Goal: Transaction & Acquisition: Purchase product/service

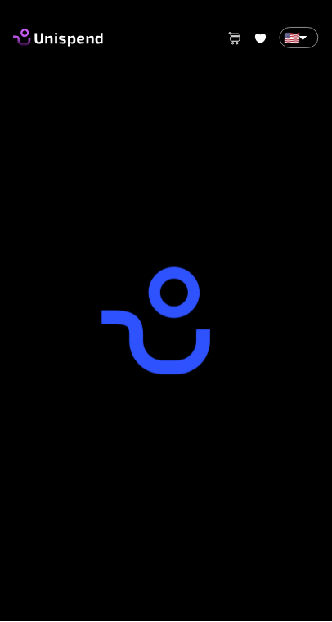
click at [301, 46] on body "0 Cart 0 Favorites 🇺🇸 US ​ Terms and Conditions )" at bounding box center [166, 383] width 332 height 766
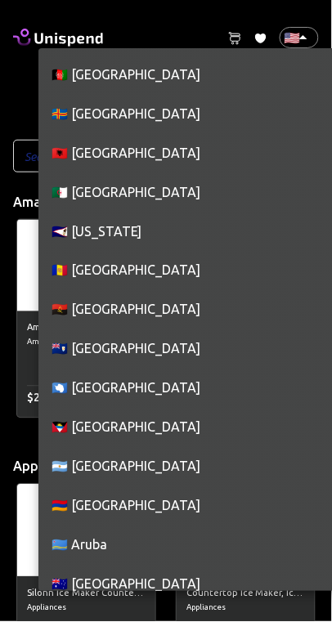
click at [70, 359] on li "🇦🇮 [GEOGRAPHIC_DATA]" at bounding box center [191, 348] width 306 height 39
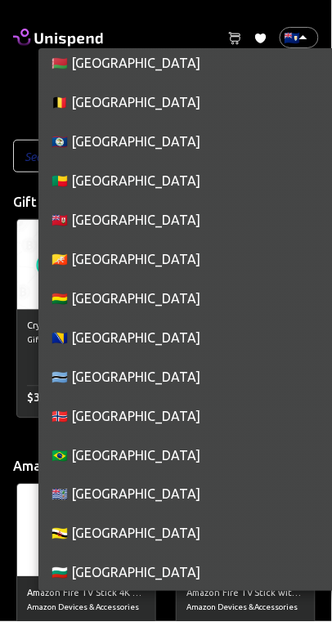
scroll to position [802, 0]
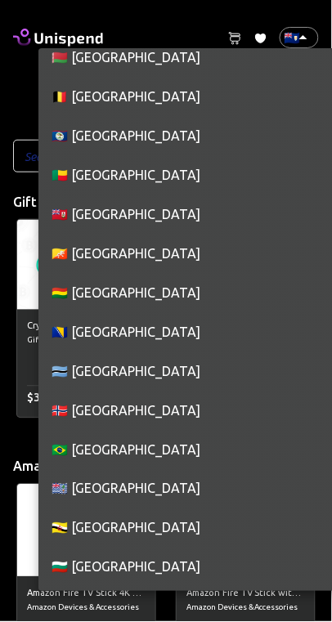
click at [69, 448] on li "🇧🇷 [GEOGRAPHIC_DATA]" at bounding box center [191, 449] width 306 height 39
type input "BR"
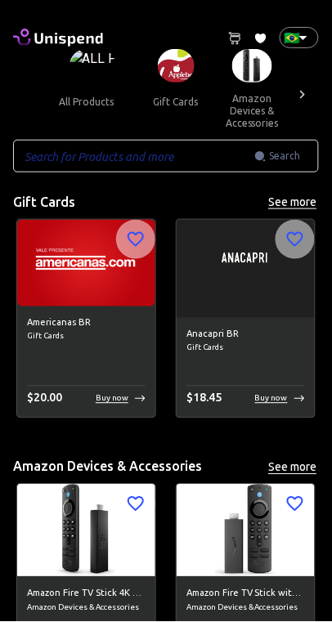
click at [101, 62] on img at bounding box center [92, 66] width 47 height 34
click at [24, 485] on img at bounding box center [86, 531] width 138 height 92
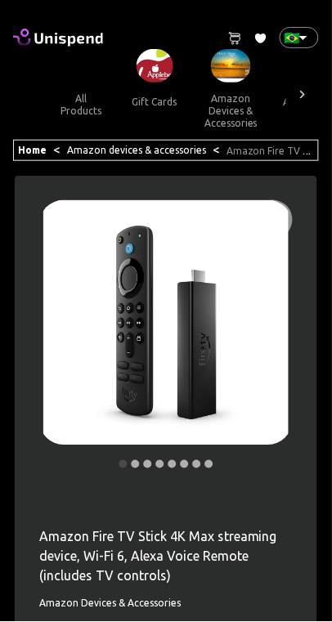
scroll to position [0, 2]
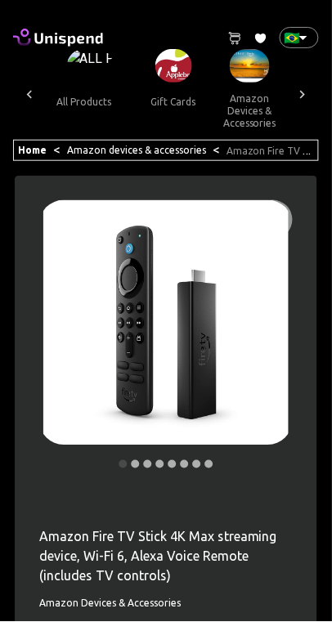
click at [50, 42] on icon at bounding box center [58, 37] width 90 height 23
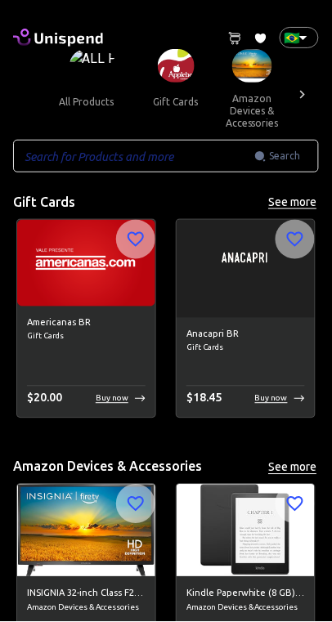
click at [37, 380] on div "Americanas BR Gift Cards $ 20.00 Buy now" at bounding box center [86, 361] width 138 height 111
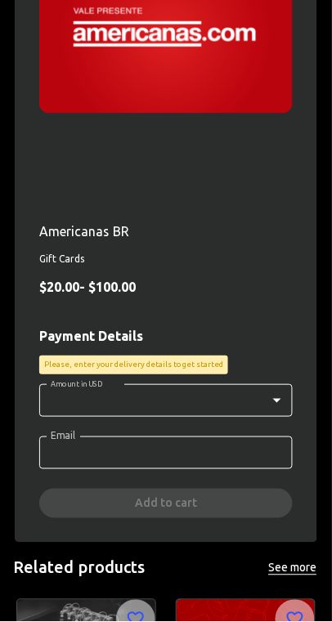
scroll to position [291, 0]
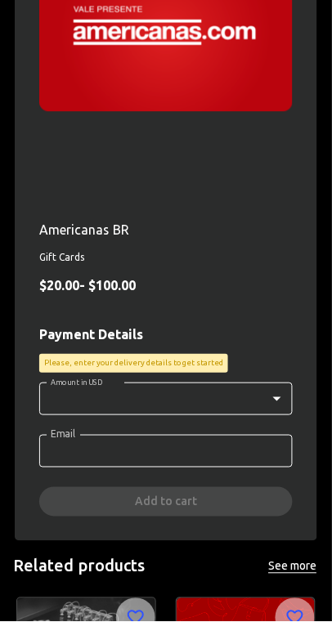
click at [53, 400] on body "0 Cart 0 Favorites 🇧🇷 BR ​ all products gift cards amazon devices & accessories…" at bounding box center [166, 300] width 332 height 1182
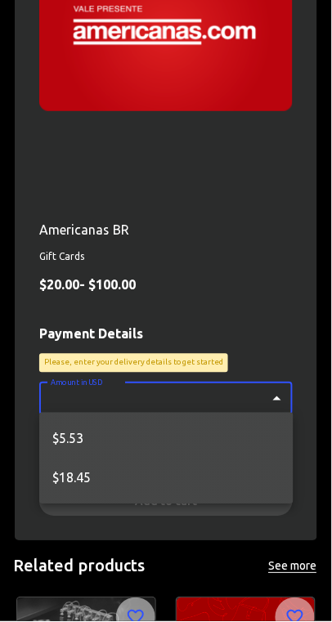
click at [54, 441] on li "$5.53" at bounding box center [166, 438] width 254 height 39
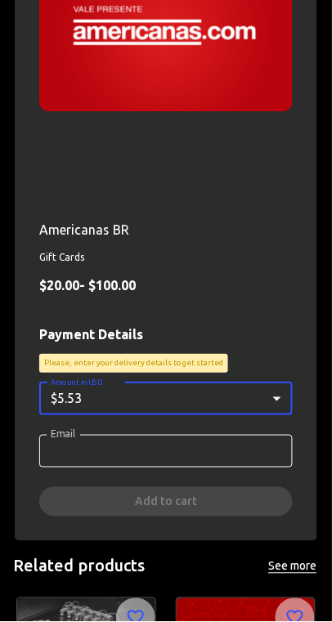
type input "5.53"
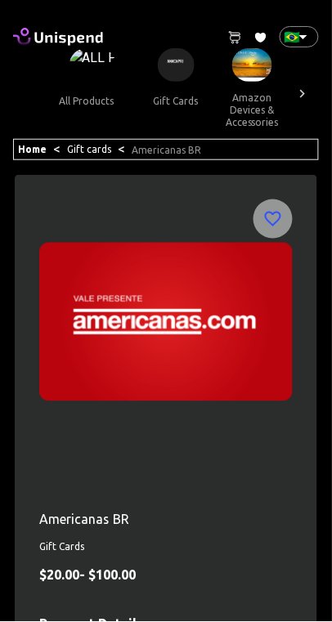
scroll to position [0, 0]
